Goal: Use online tool/utility

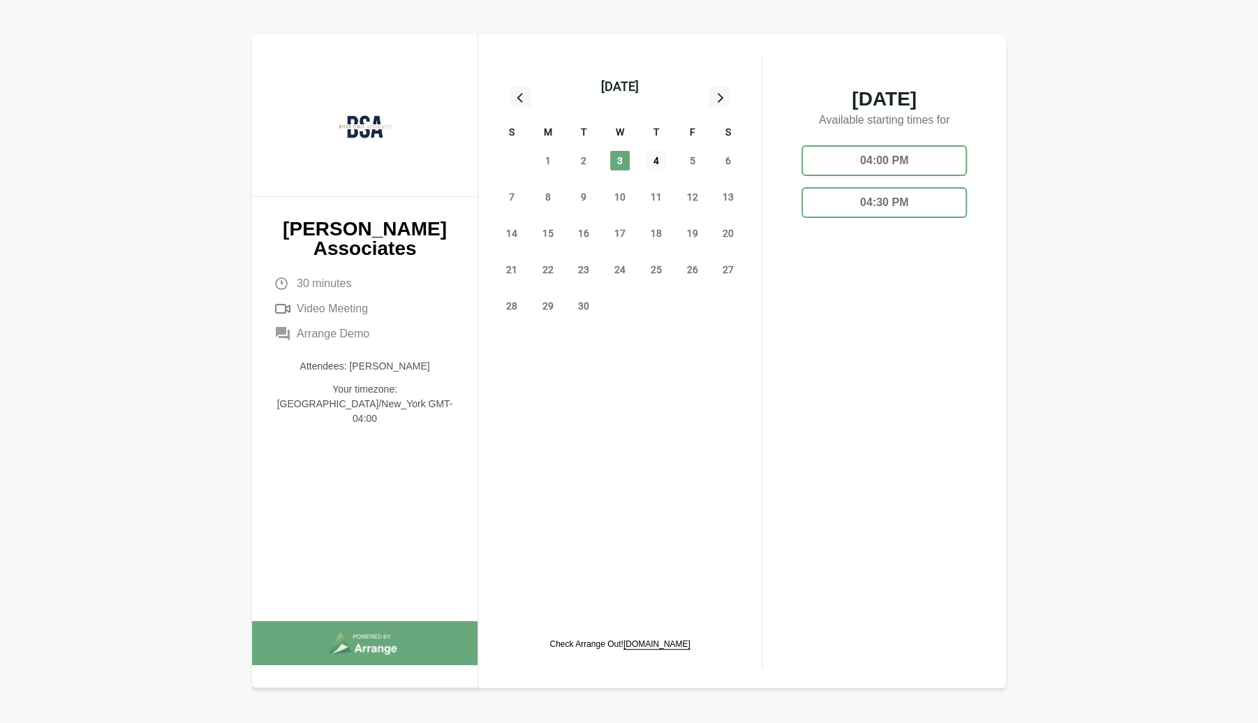
click at [651, 164] on span "4" at bounding box center [656, 161] width 20 height 20
click at [693, 161] on span "5" at bounding box center [692, 161] width 20 height 20
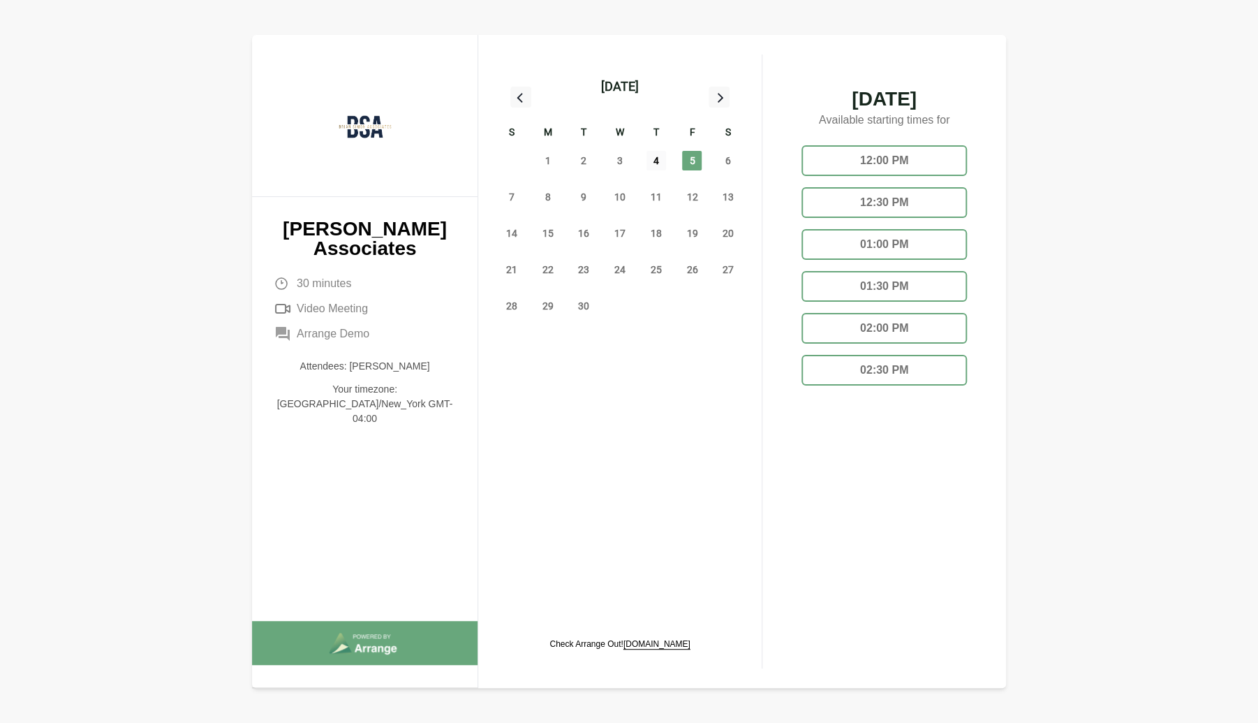
click at [652, 160] on span "4" at bounding box center [656, 161] width 20 height 20
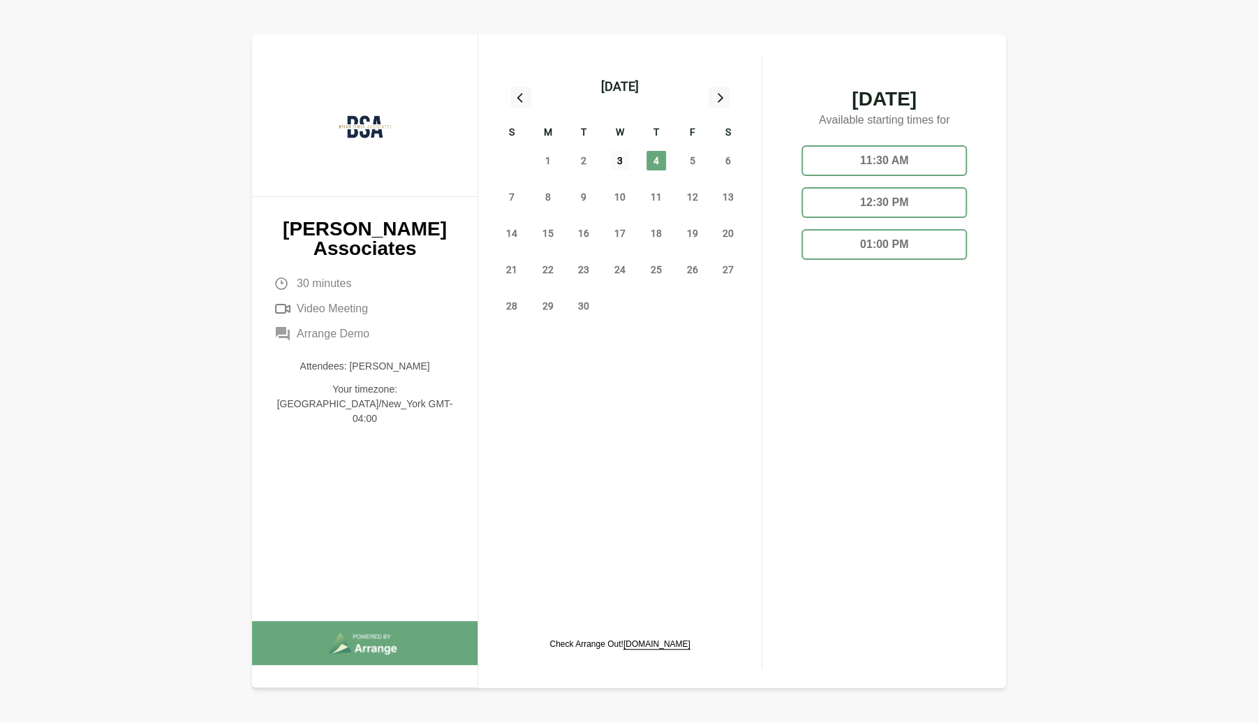
click at [617, 164] on span "3" at bounding box center [620, 161] width 20 height 20
click at [653, 162] on span "4" at bounding box center [656, 161] width 20 height 20
click at [615, 158] on span "3" at bounding box center [620, 161] width 20 height 20
click at [727, 161] on span "6" at bounding box center [728, 161] width 20 height 20
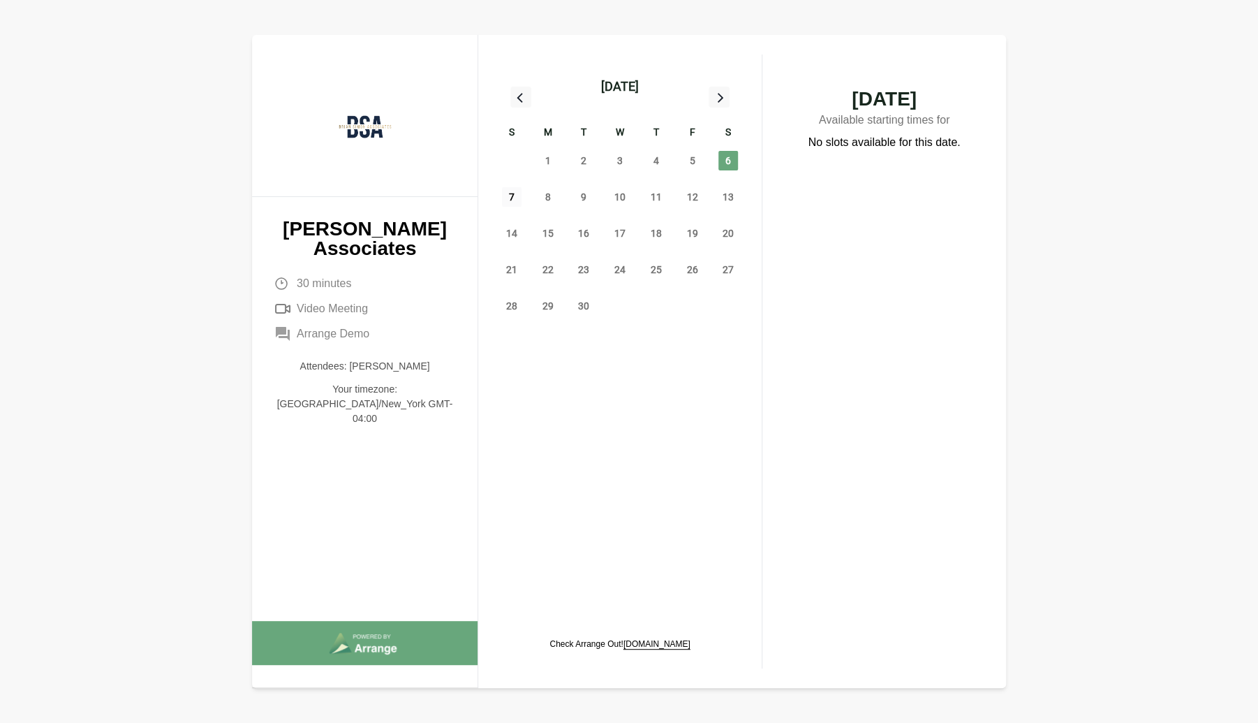
click at [510, 198] on span "7" at bounding box center [512, 197] width 20 height 20
click at [547, 200] on span "8" at bounding box center [548, 197] width 20 height 20
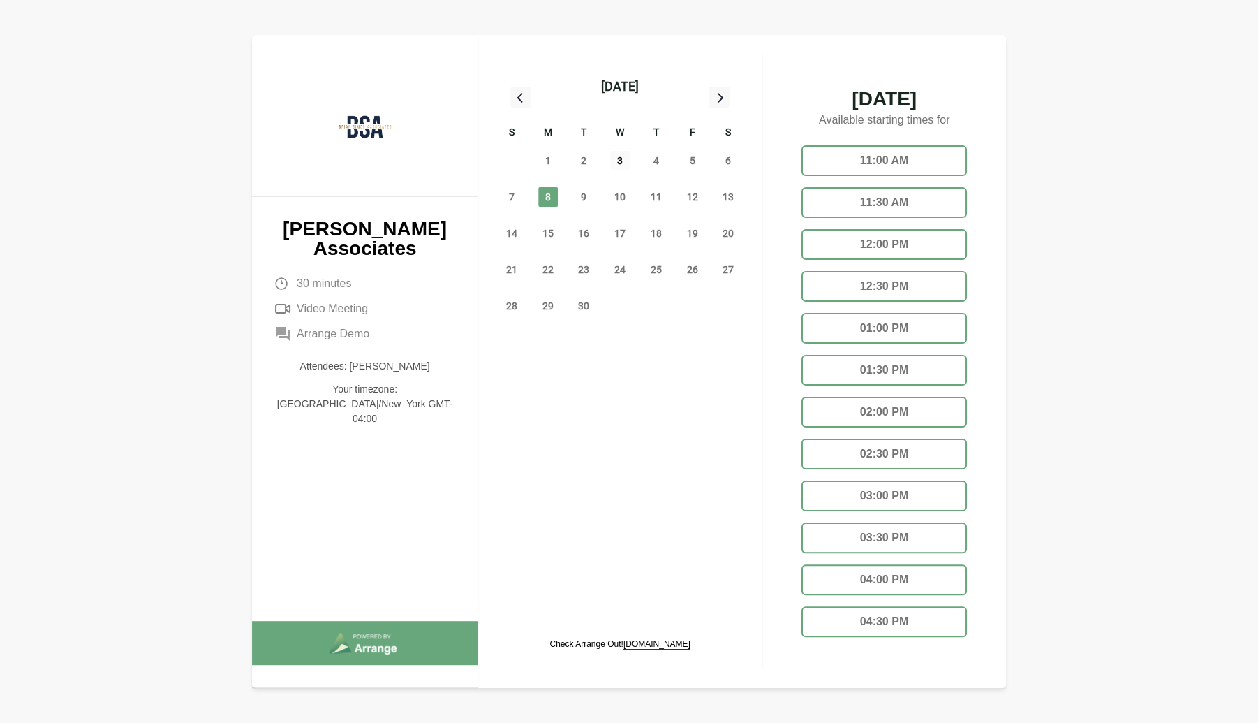
click at [618, 158] on span "3" at bounding box center [620, 161] width 20 height 20
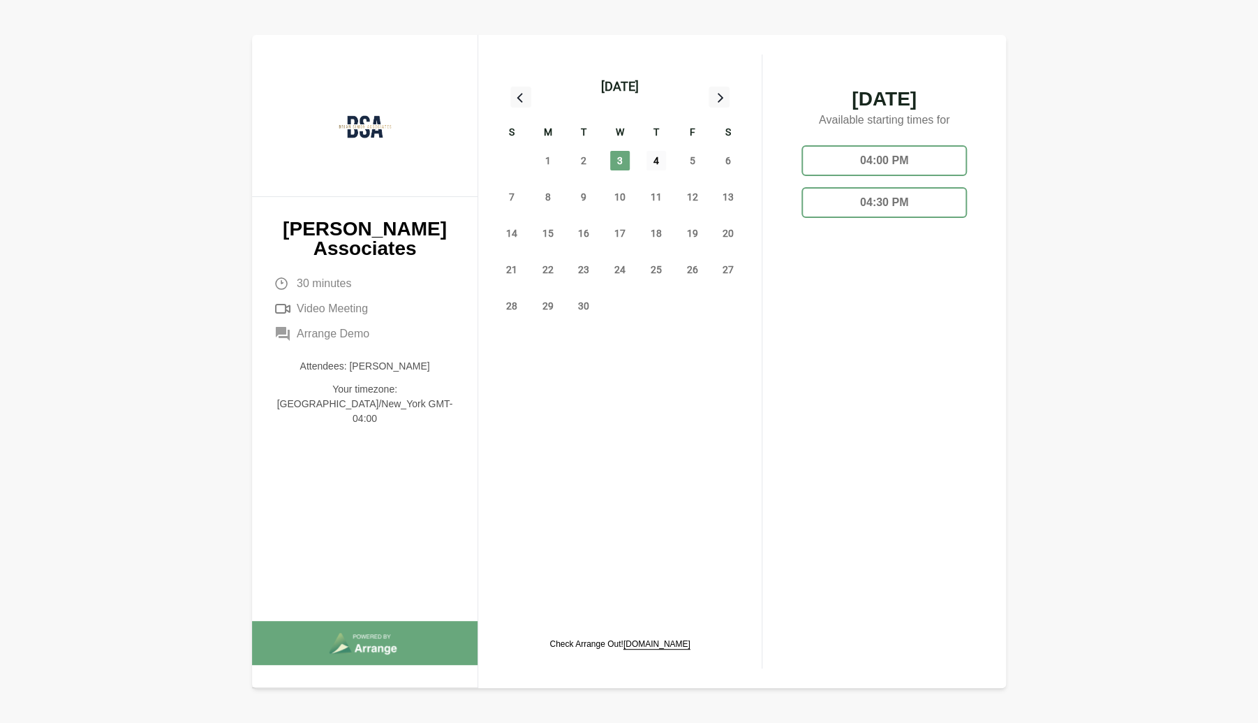
click at [658, 162] on span "4" at bounding box center [656, 161] width 20 height 20
click at [621, 161] on span "3" at bounding box center [620, 161] width 20 height 20
